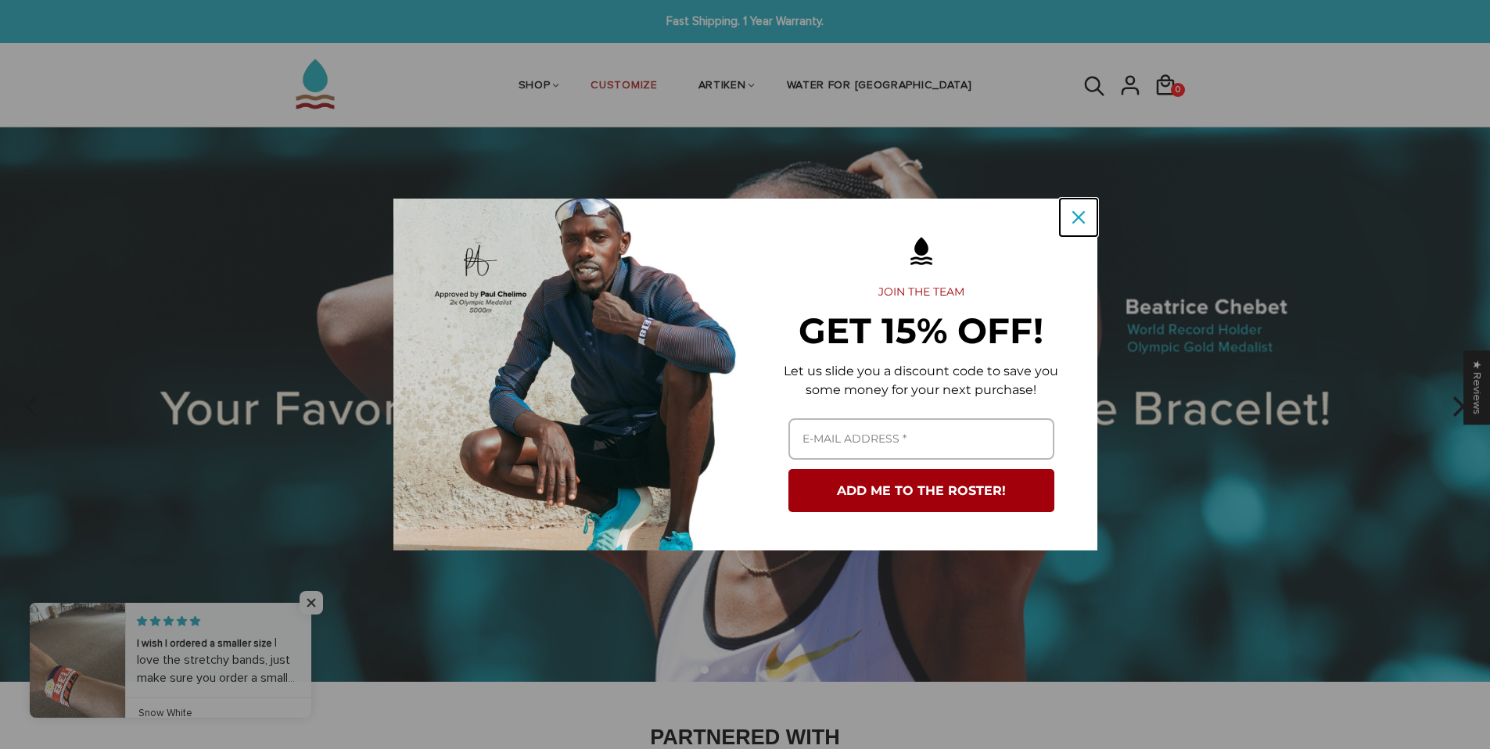
click at [1083, 218] on icon "close icon" at bounding box center [1078, 217] width 13 height 13
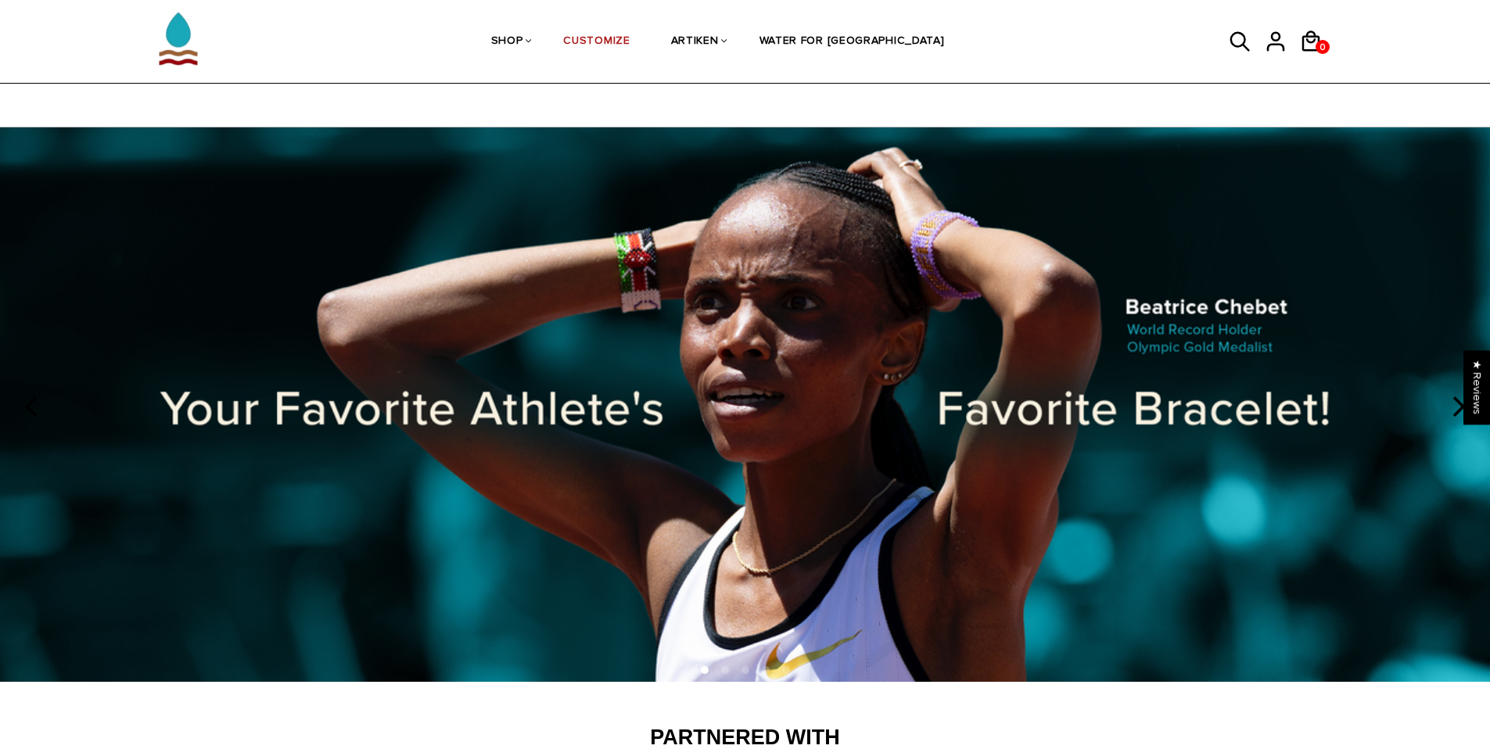
scroll to position [27, 0]
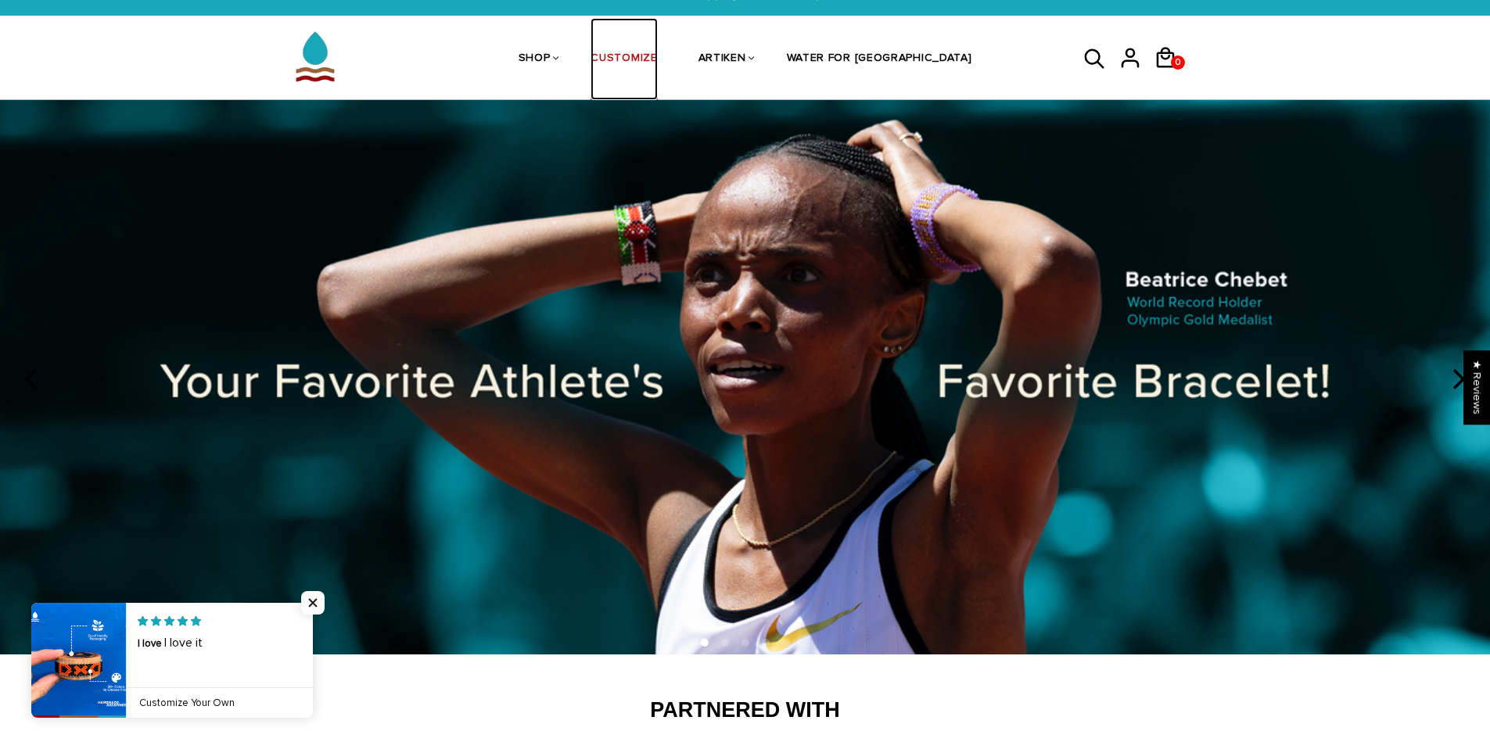
click at [657, 54] on link "CUSTOMIZE" at bounding box center [624, 59] width 66 height 83
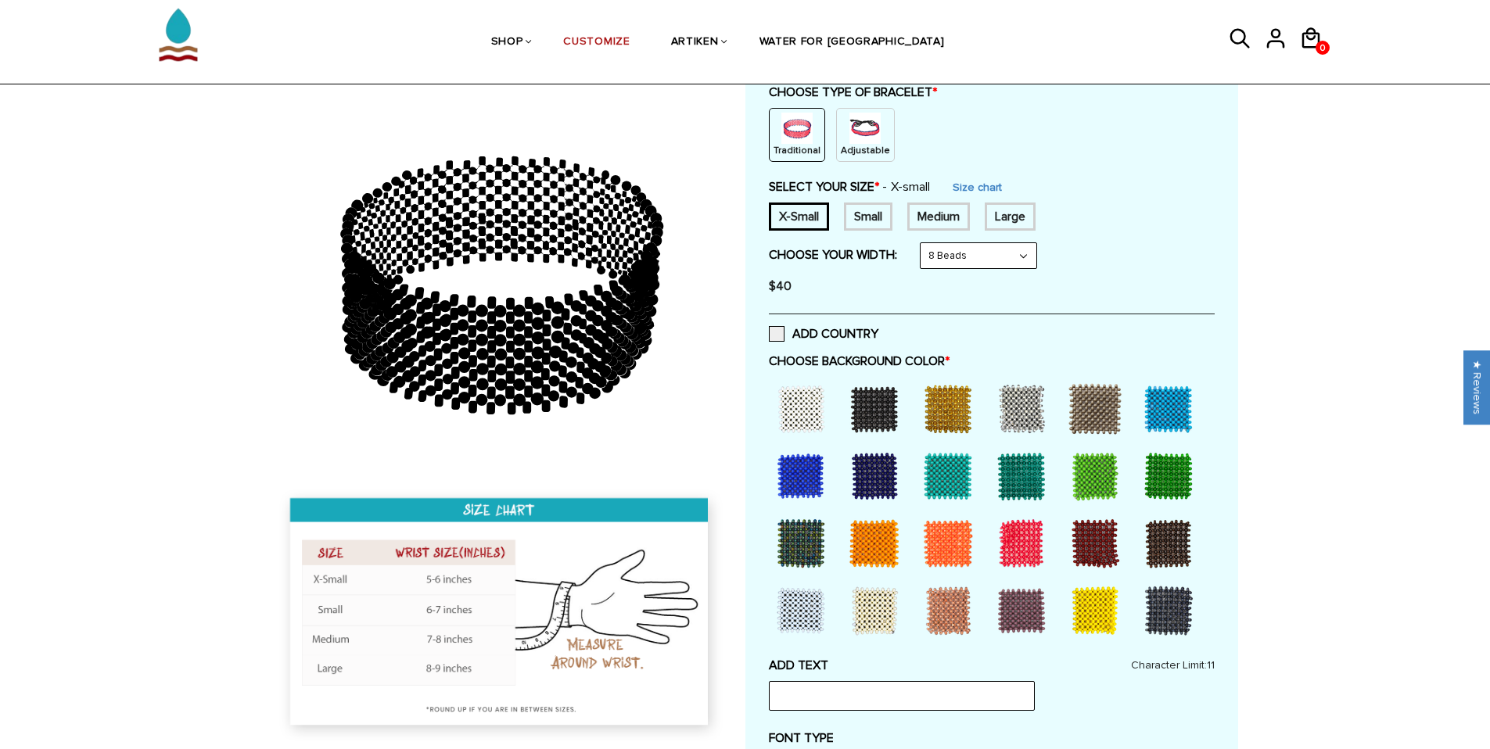
scroll to position [199, 0]
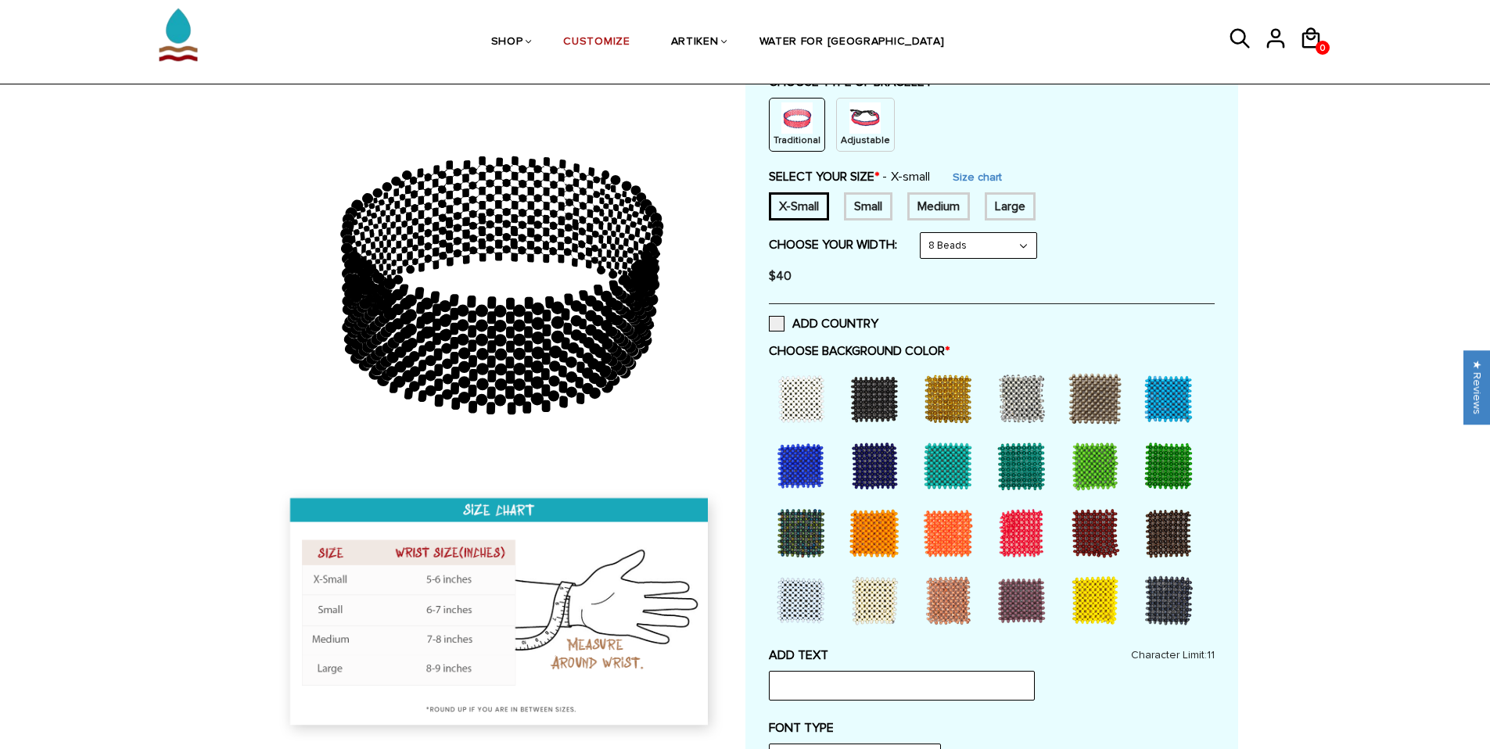
click at [1169, 405] on div at bounding box center [1168, 399] width 63 height 63
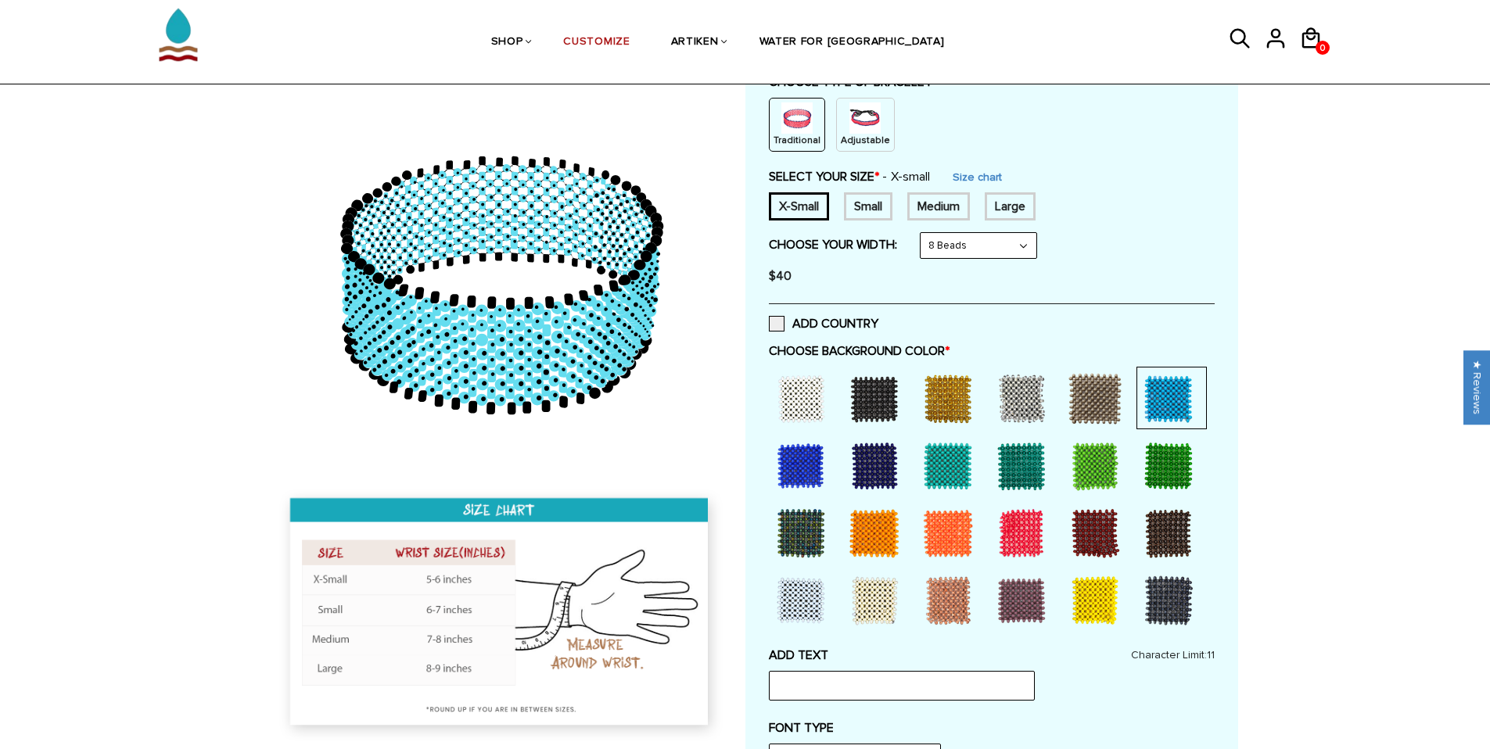
click at [802, 462] on div at bounding box center [801, 466] width 63 height 63
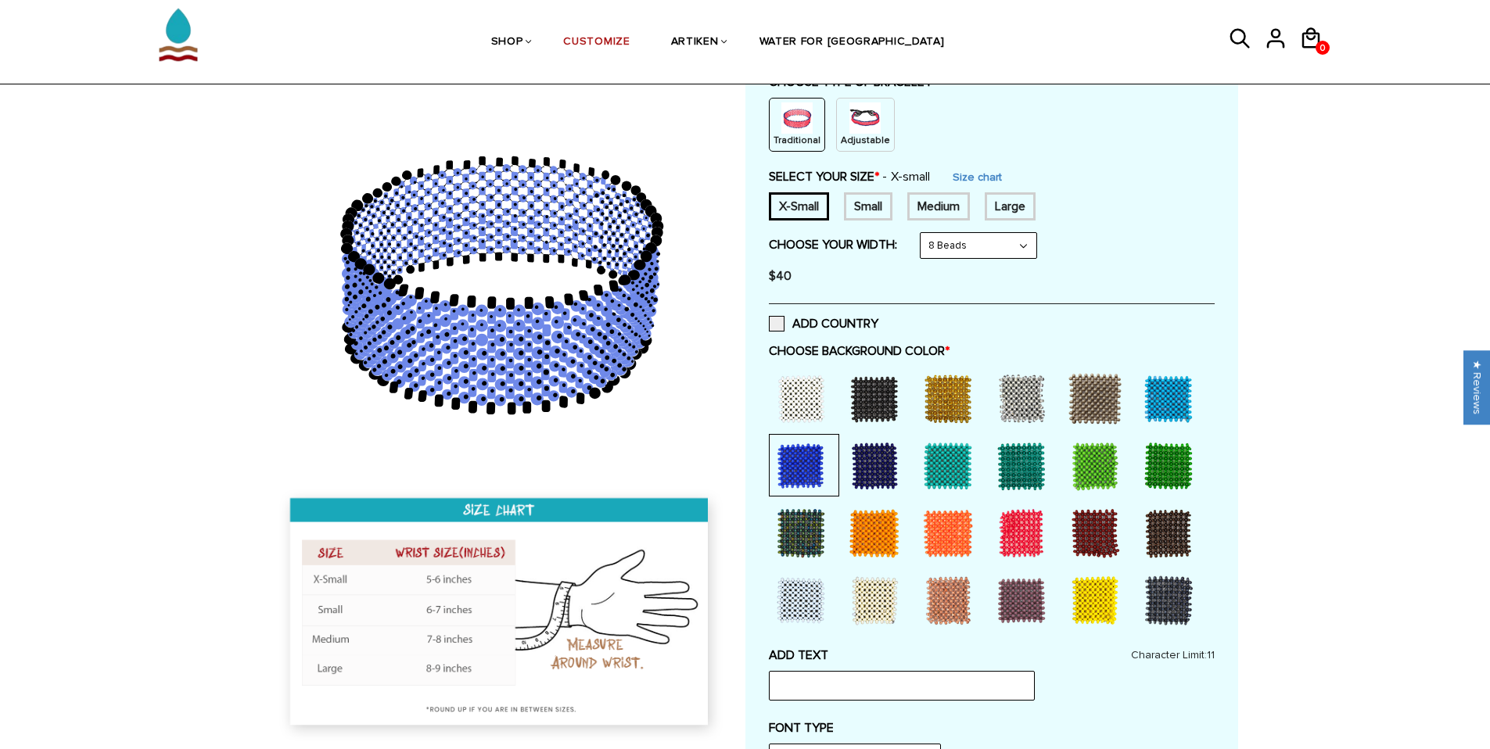
click at [1158, 396] on div at bounding box center [1168, 399] width 63 height 63
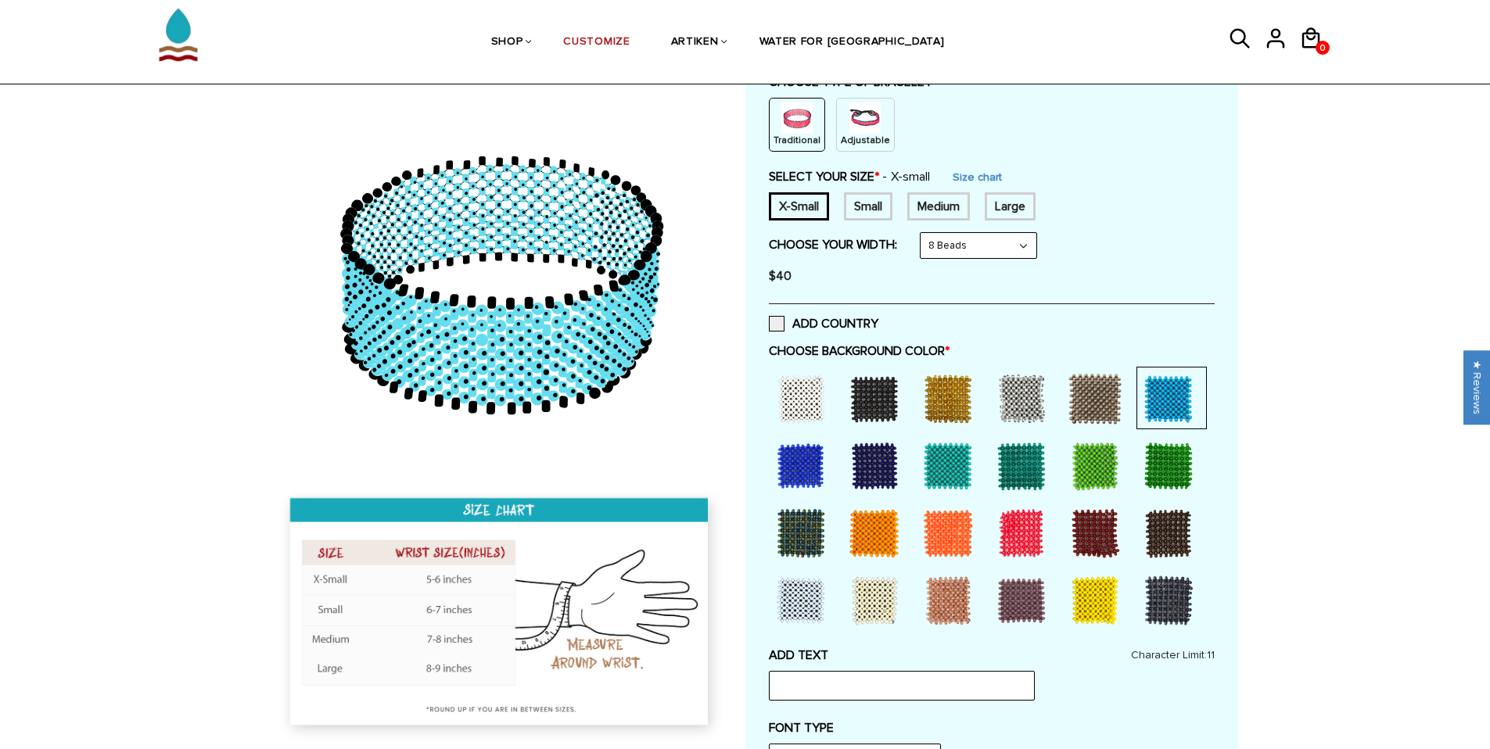
scroll to position [334, 0]
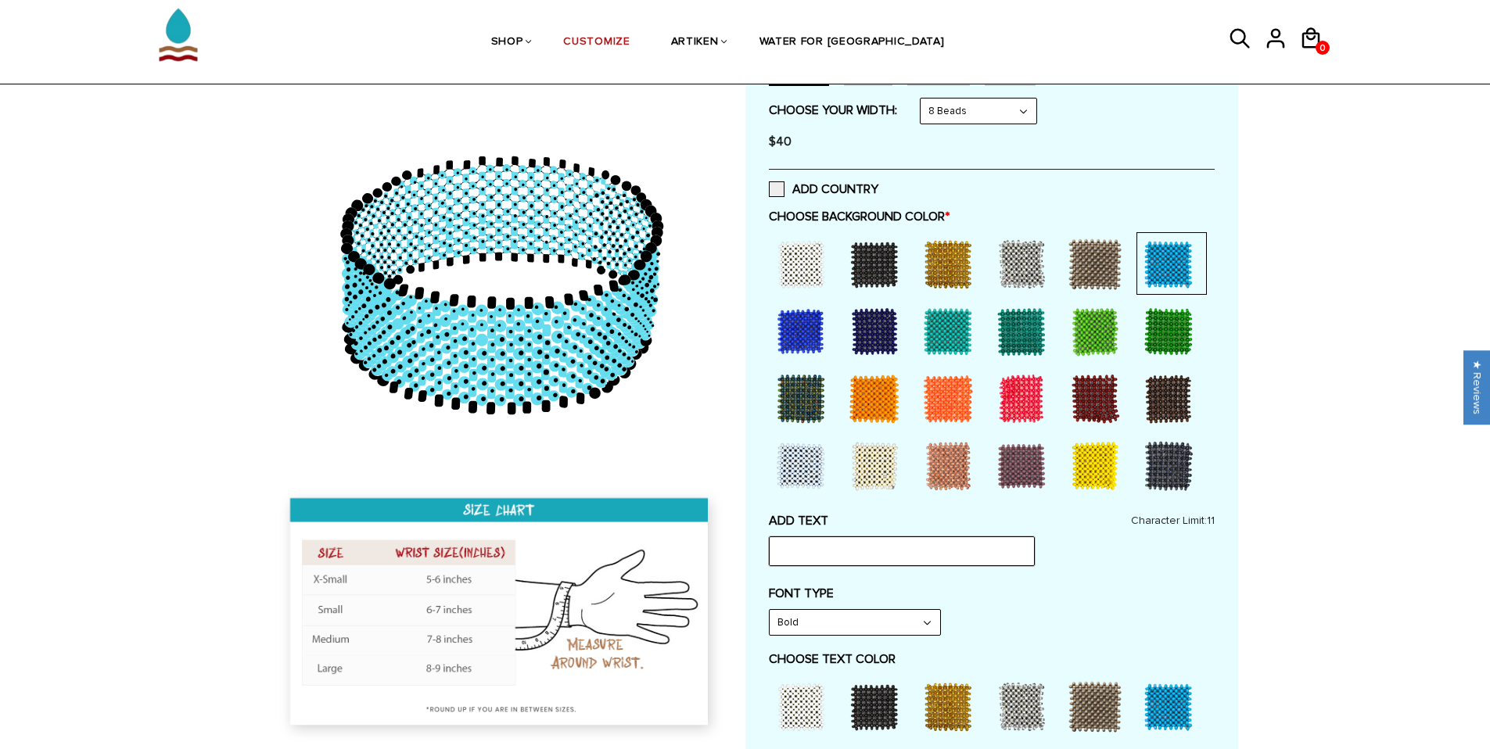
click at [853, 555] on input "text" at bounding box center [902, 552] width 266 height 30
type input "TAC"
click at [841, 616] on select "Bold" at bounding box center [855, 622] width 171 height 25
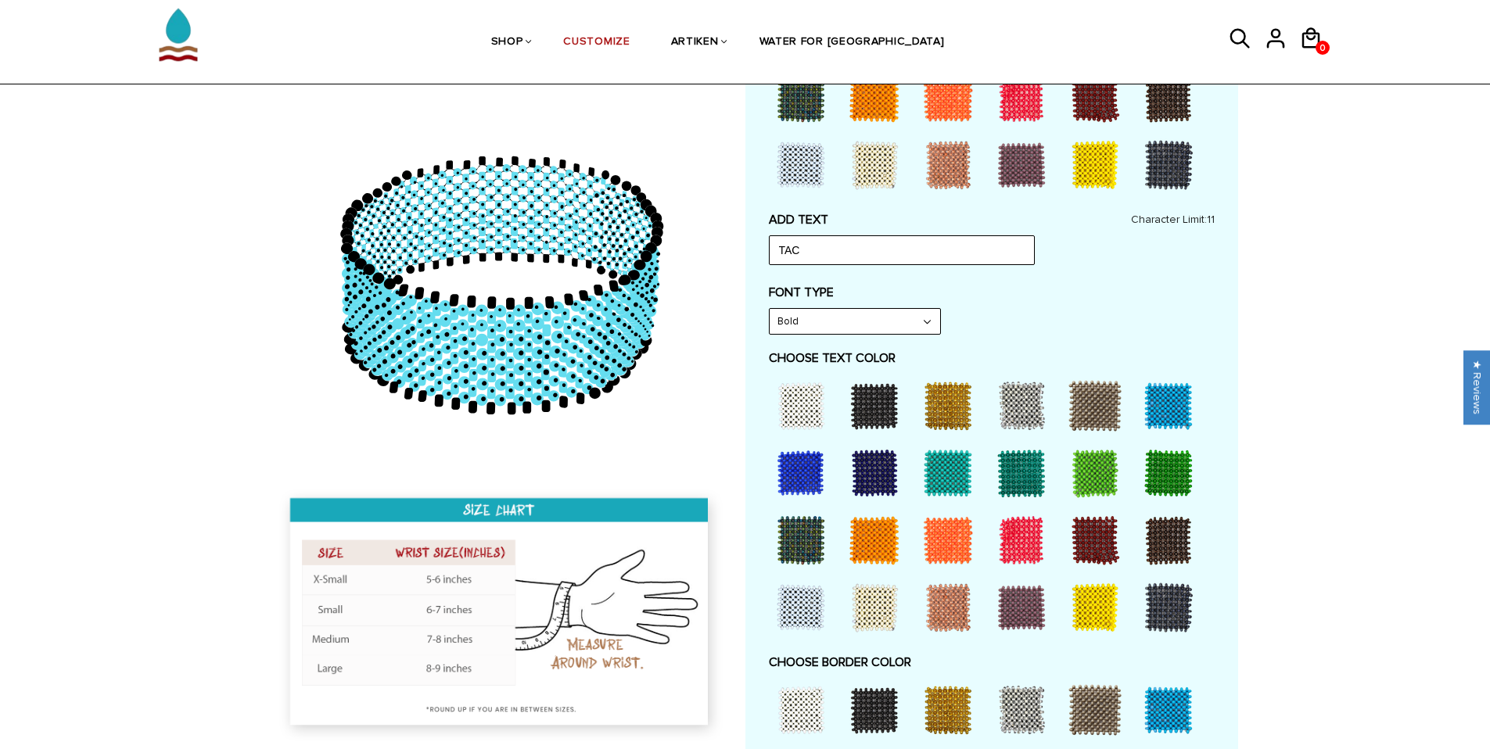
scroll to position [621, 0]
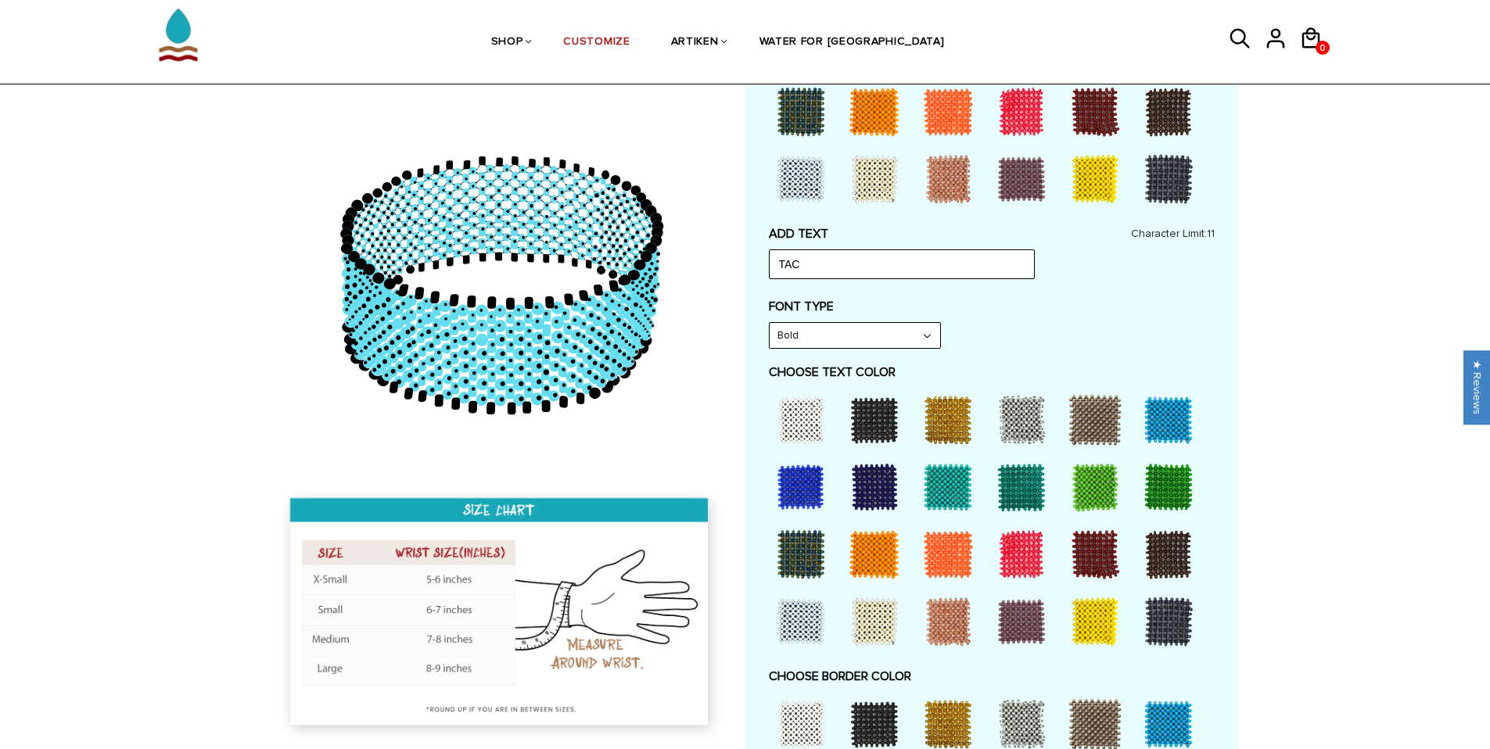
click at [804, 430] on div at bounding box center [801, 420] width 63 height 63
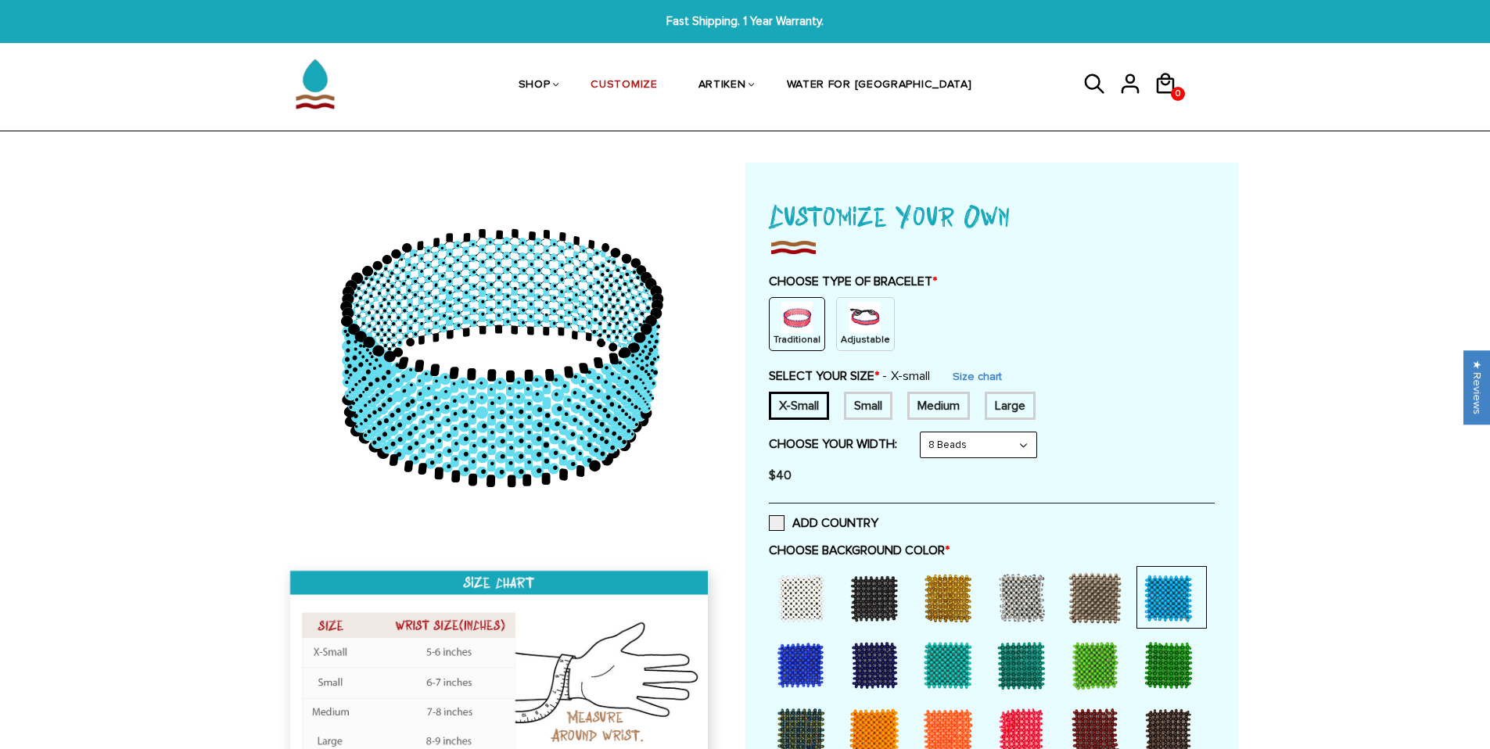
scroll to position [41, 0]
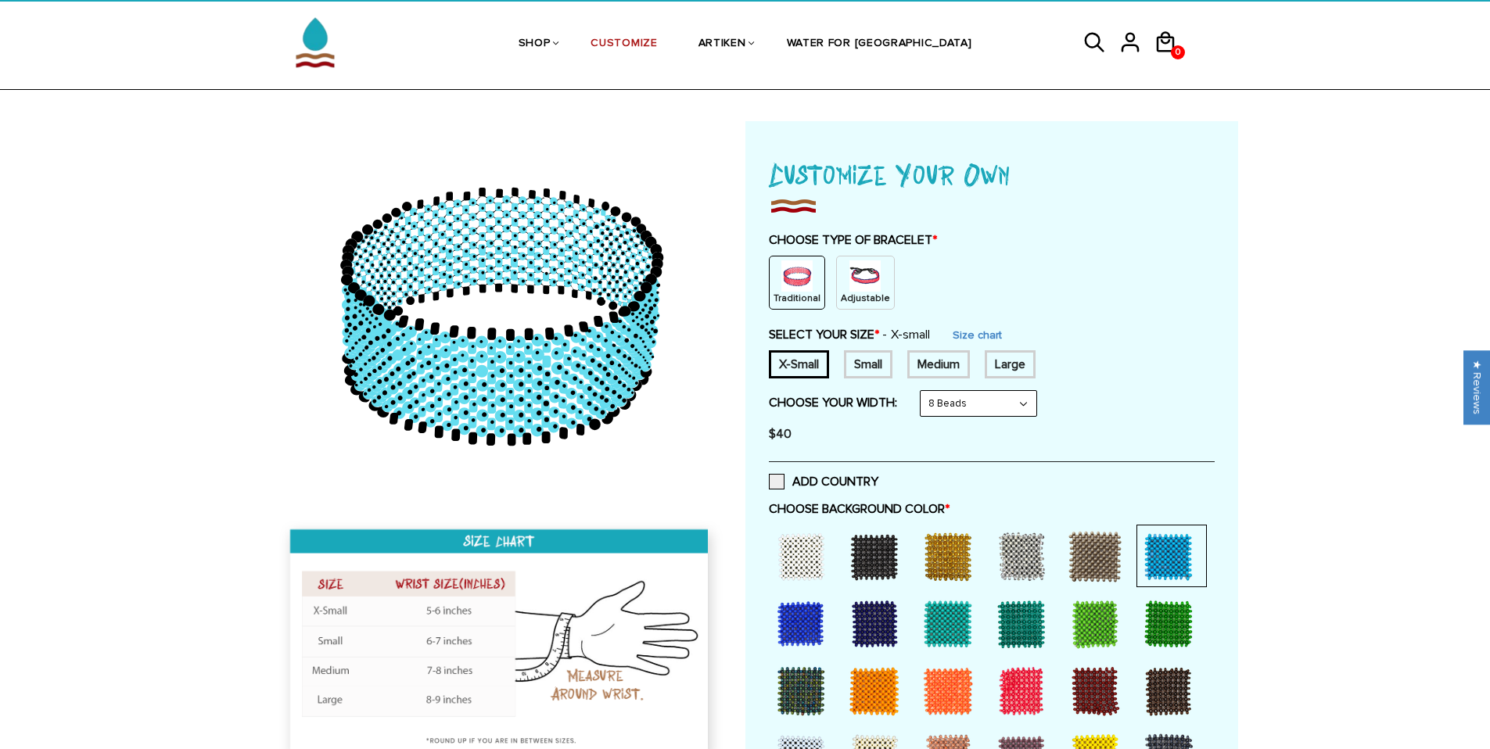
click at [782, 282] on img at bounding box center [796, 275] width 31 height 31
click at [950, 403] on select "8 Beads 6 Beads 10 Beads" at bounding box center [979, 403] width 116 height 25
